Goal: Transaction & Acquisition: Obtain resource

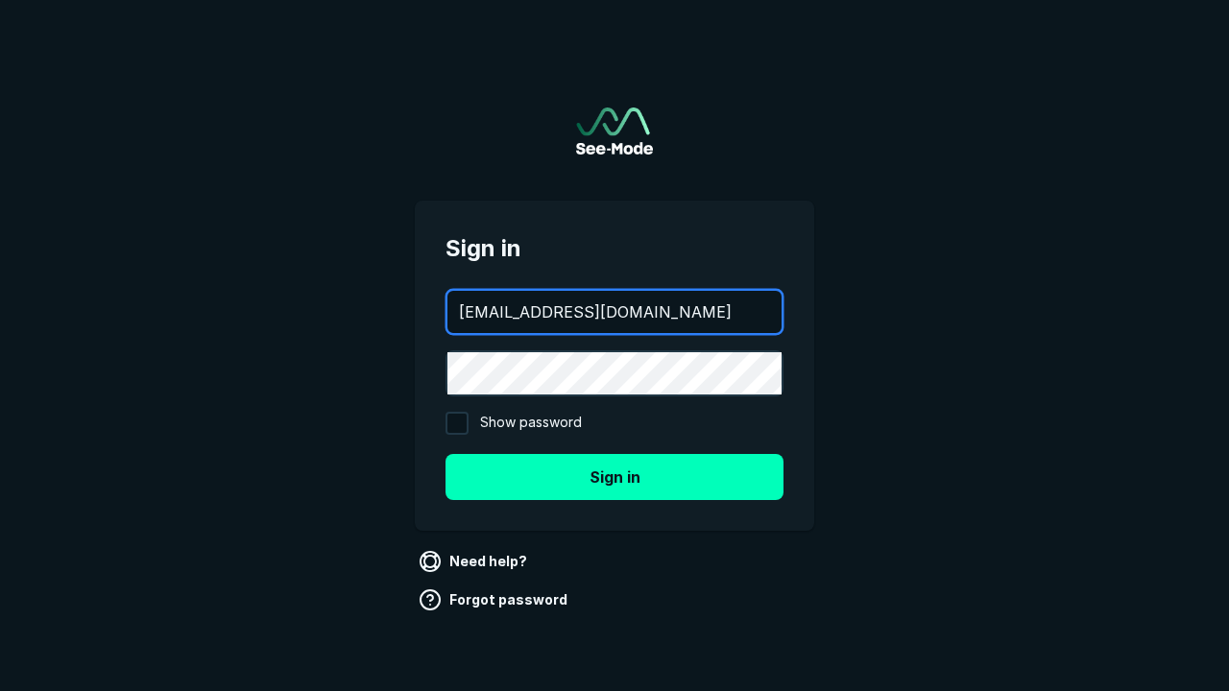
type input "[EMAIL_ADDRESS][DOMAIN_NAME]"
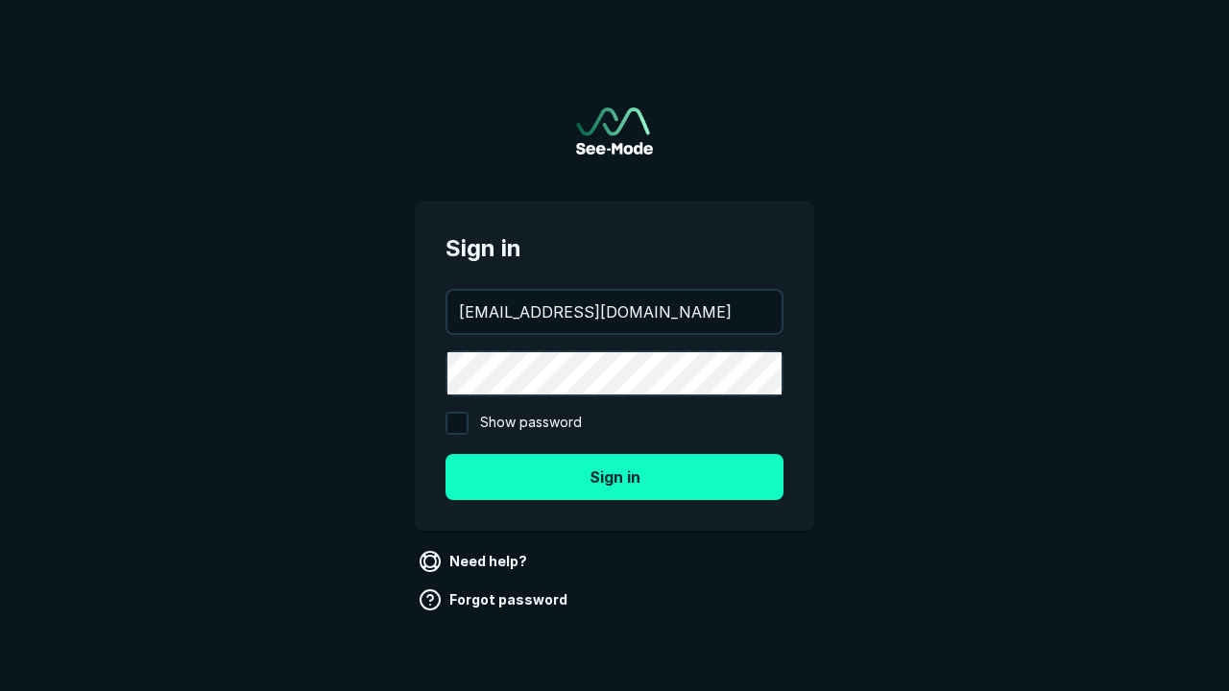
click at [615, 476] on button "Sign in" at bounding box center [615, 477] width 338 height 46
